Goal: Task Accomplishment & Management: Manage account settings

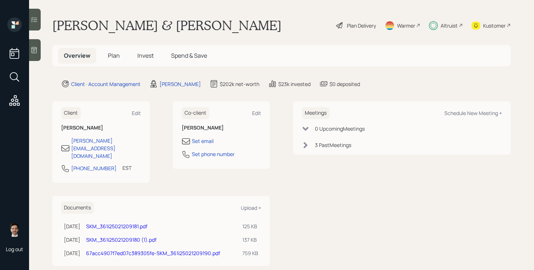
click at [114, 56] on span "Plan" at bounding box center [114, 56] width 12 height 8
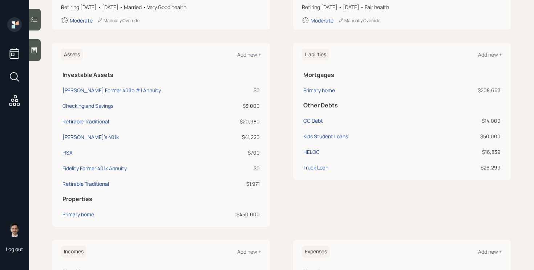
scroll to position [156, 0]
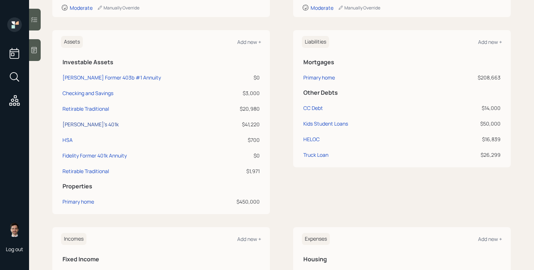
click at [77, 124] on div "[PERSON_NAME]'s 401k" at bounding box center [90, 125] width 56 height 8
select select "company_sponsored"
select select "balanced"
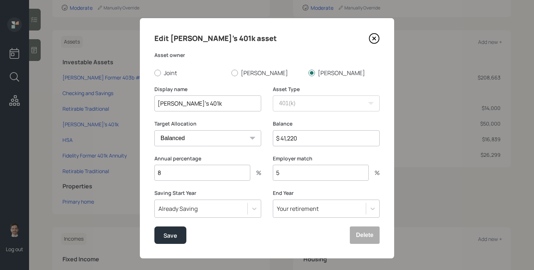
click at [314, 138] on input "$ 41,220" at bounding box center [326, 138] width 107 height 16
type input "$ 52,000"
click at [169, 239] on div "Save" at bounding box center [170, 236] width 14 height 10
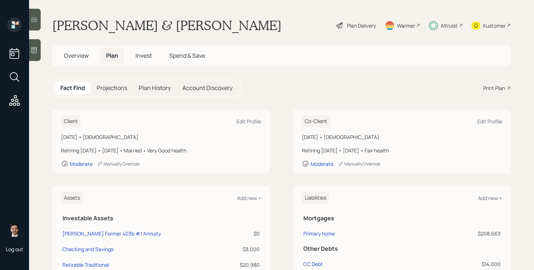
click at [139, 57] on span "Invest" at bounding box center [143, 56] width 16 height 8
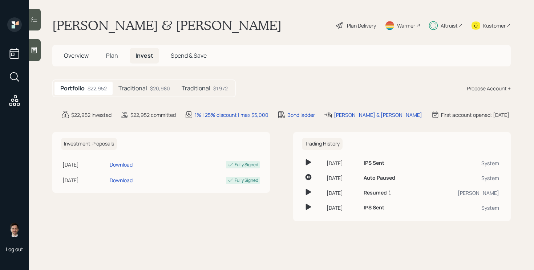
click at [192, 85] on h5 "Traditional" at bounding box center [196, 88] width 29 height 7
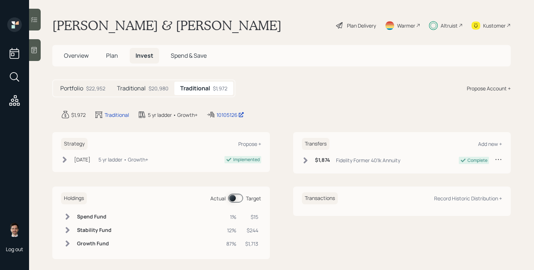
click at [154, 87] on div "$20,980" at bounding box center [159, 89] width 20 height 8
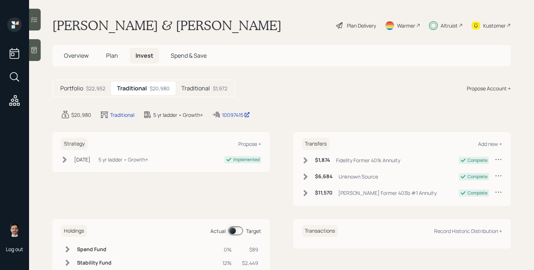
click at [216, 90] on div "$1,972" at bounding box center [220, 89] width 15 height 8
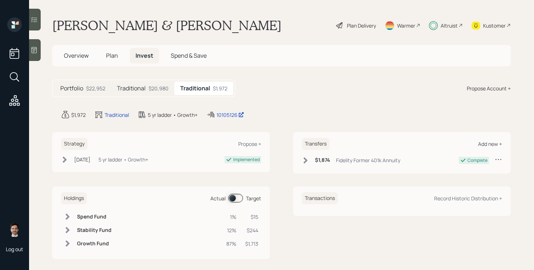
click at [486, 144] on div "Add new +" at bounding box center [490, 144] width 24 height 7
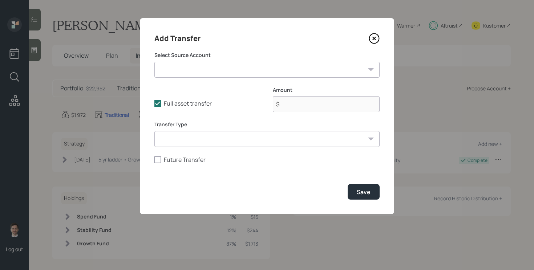
click at [243, 68] on select "TIAA CREF Former 403b #1 Annuity ($0 | 403(b)) Checking and Savings ($3,000 | T…" at bounding box center [266, 70] width 225 height 16
select select "921b7410-263b-4554-9ece-08129621a3cd"
click at [154, 62] on select "TIAA CREF Former 403b #1 Annuity ($0 | 403(b)) Checking and Savings ($3,000 | T…" at bounding box center [266, 70] width 225 height 16
type input "$ 52,000"
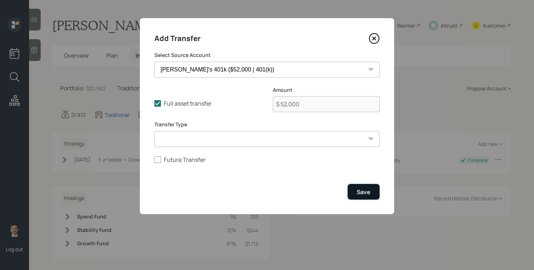
click at [358, 188] on div "Save" at bounding box center [364, 192] width 14 height 8
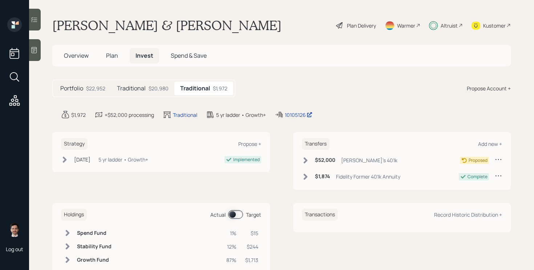
click at [303, 165] on div "$52,000 [PERSON_NAME]'s 401k" at bounding box center [350, 160] width 96 height 9
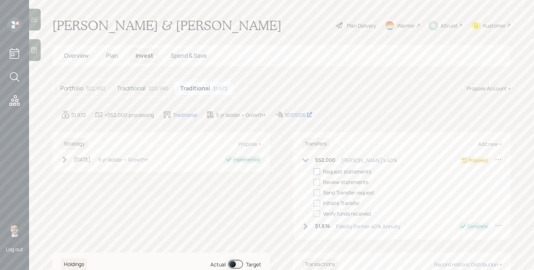
click at [320, 171] on div at bounding box center [316, 172] width 7 height 7
click at [313, 171] on input "checkbox" at bounding box center [313, 171] width 0 height 0
checkbox input "true"
click at [317, 185] on div at bounding box center [316, 182] width 7 height 7
click at [313, 182] on input "checkbox" at bounding box center [313, 182] width 0 height 0
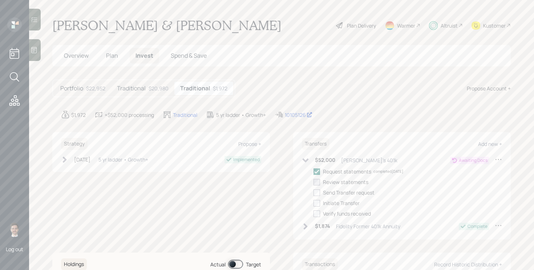
checkbox input "true"
click at [316, 191] on div at bounding box center [316, 193] width 7 height 7
click at [313, 192] on input "checkbox" at bounding box center [313, 192] width 0 height 0
checkbox input "true"
click at [307, 159] on icon at bounding box center [306, 160] width 6 height 4
